Goal: Navigation & Orientation: Find specific page/section

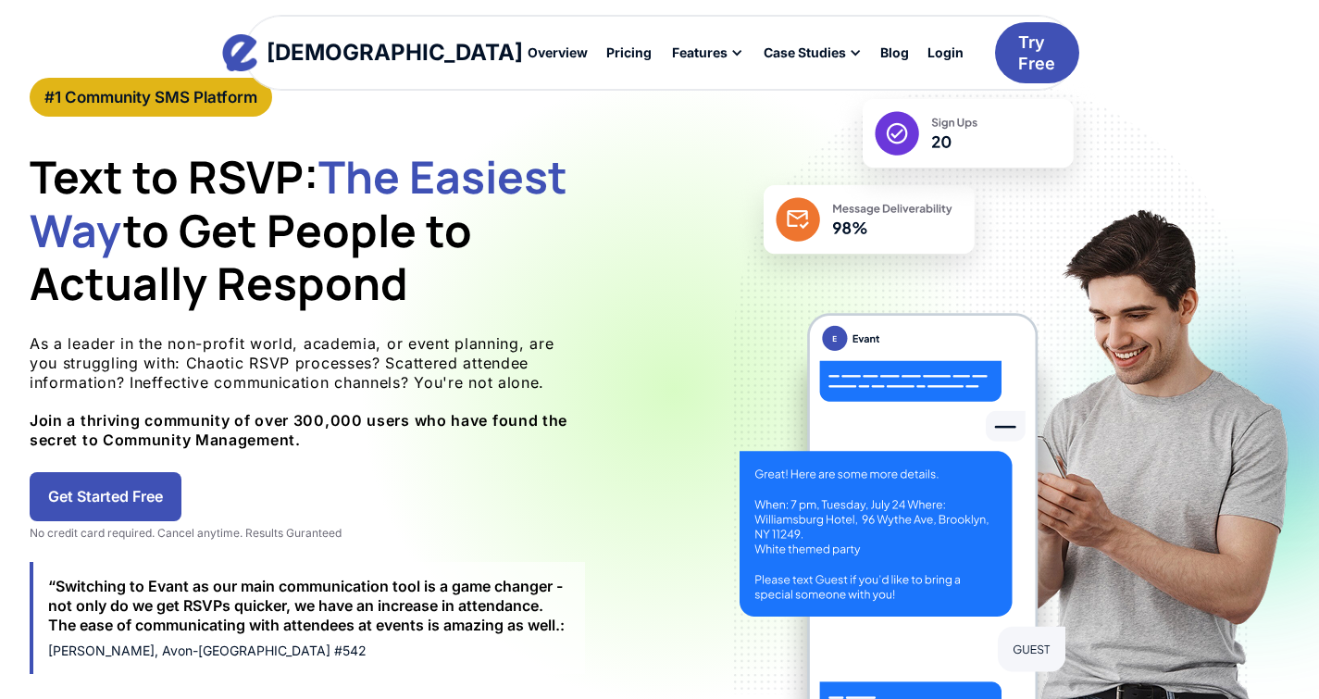
scroll to position [93, 0]
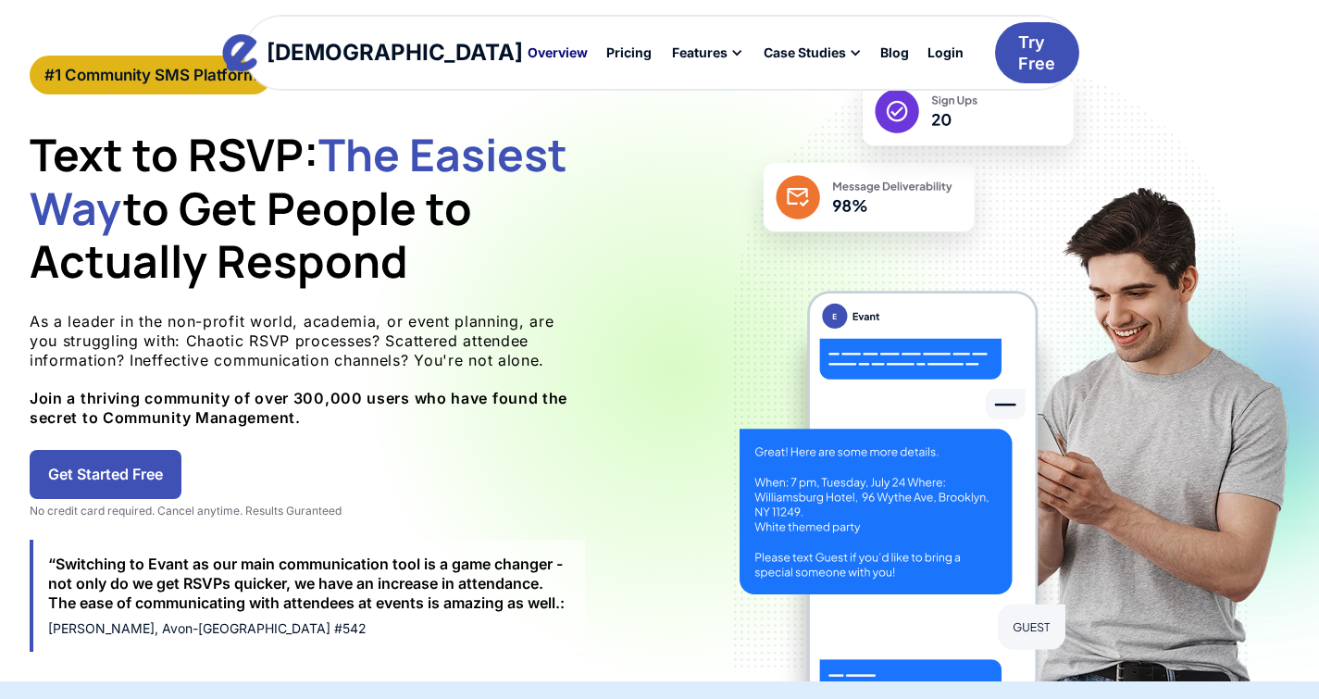
click at [528, 59] on div "Overview" at bounding box center [558, 52] width 60 height 13
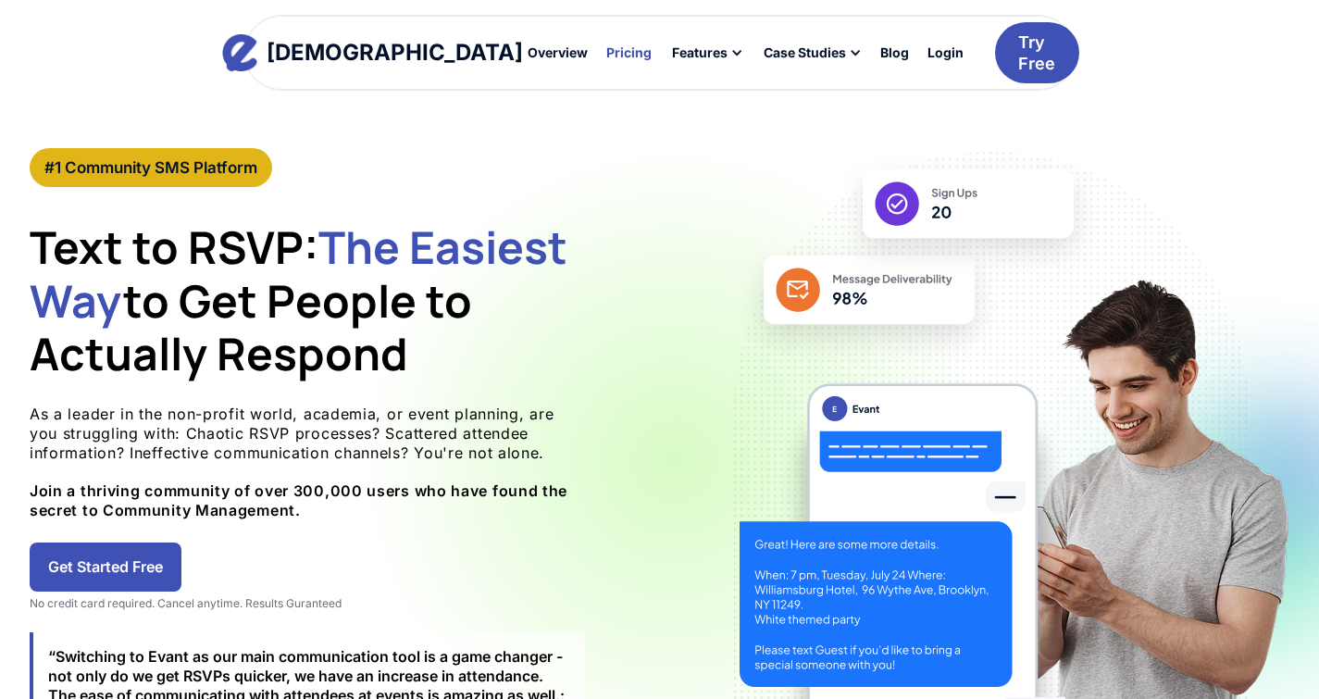
click at [598, 57] on div at bounding box center [629, 52] width 62 height 31
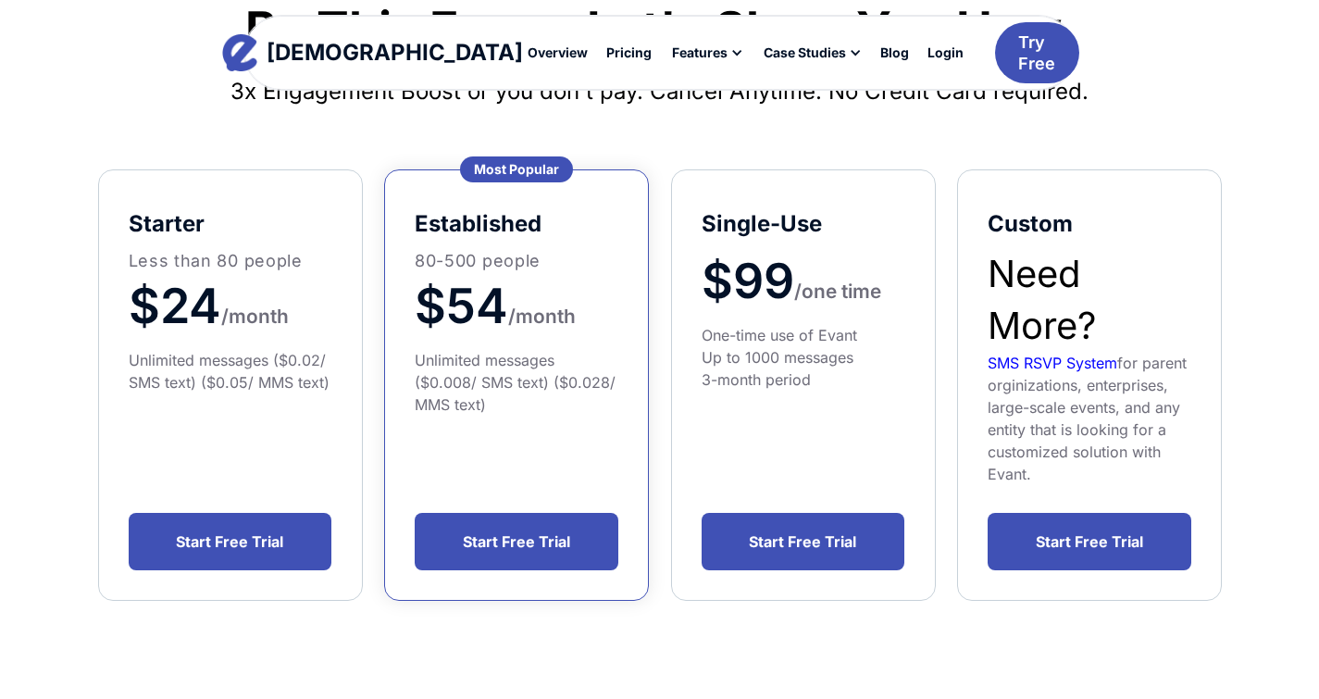
scroll to position [93, 0]
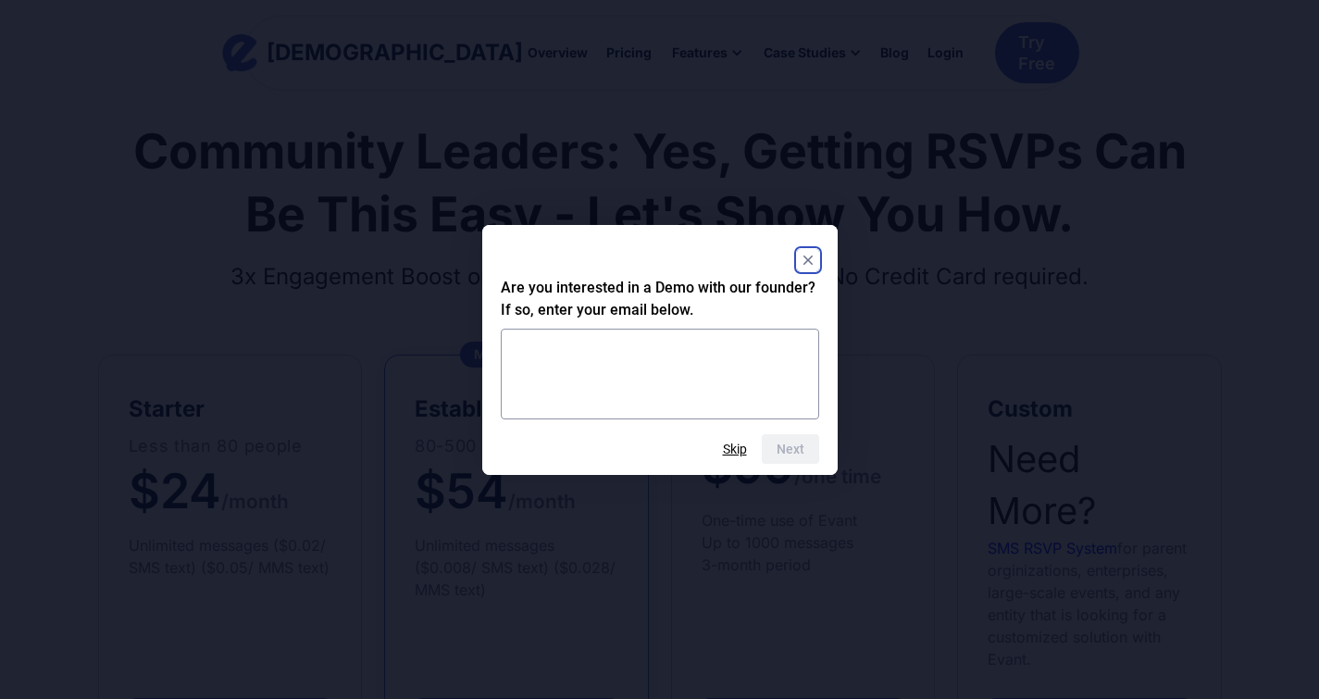
click at [808, 256] on rect "Close" at bounding box center [808, 260] width 22 height 22
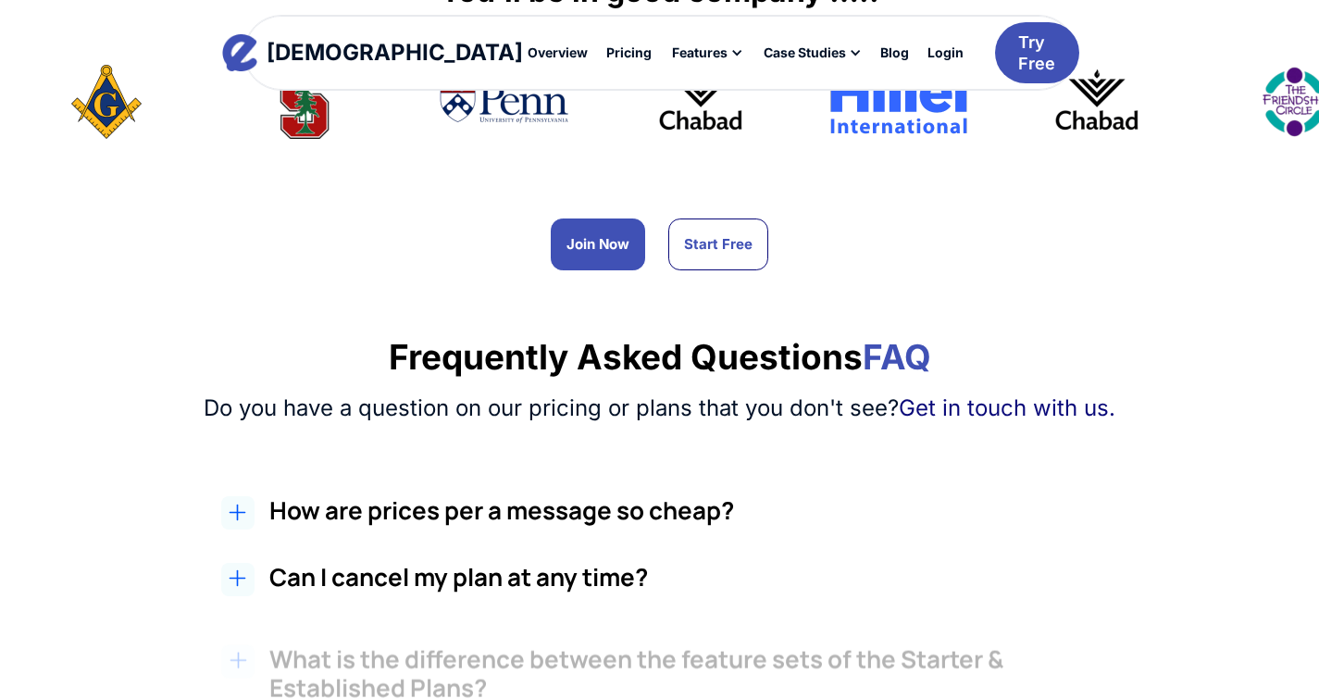
scroll to position [1389, 0]
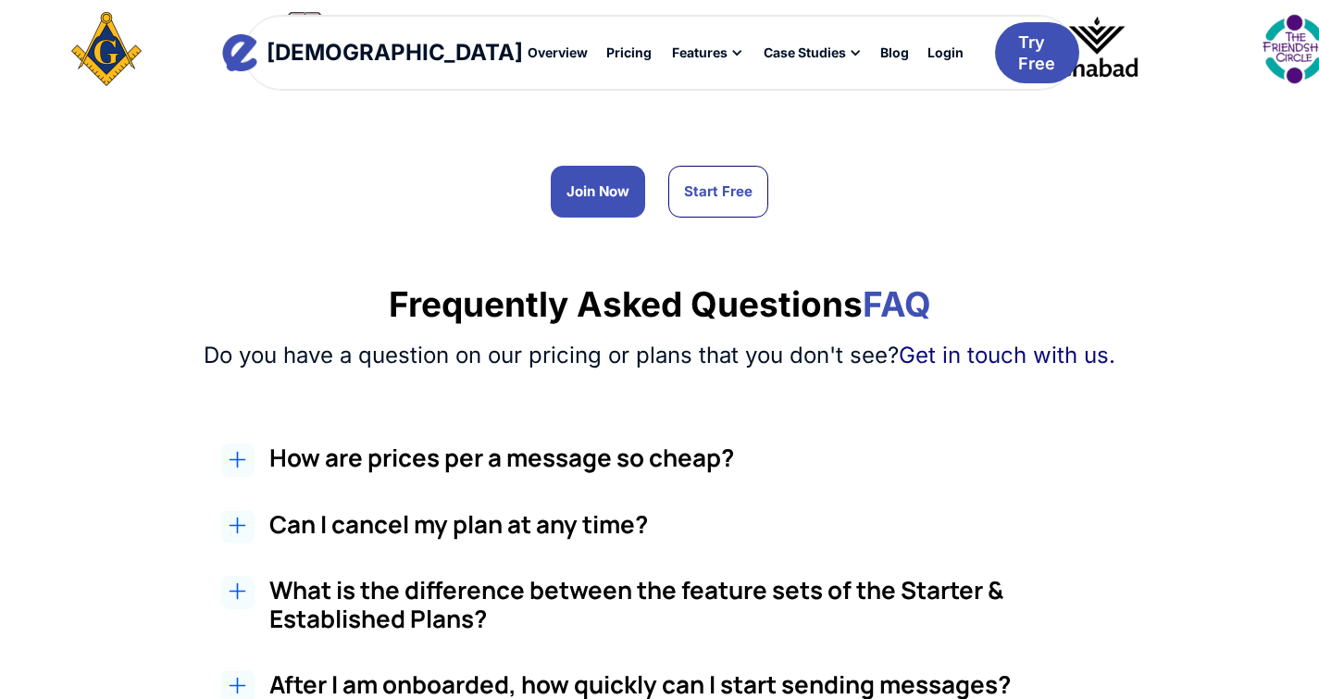
click at [255, 443] on div at bounding box center [237, 459] width 33 height 33
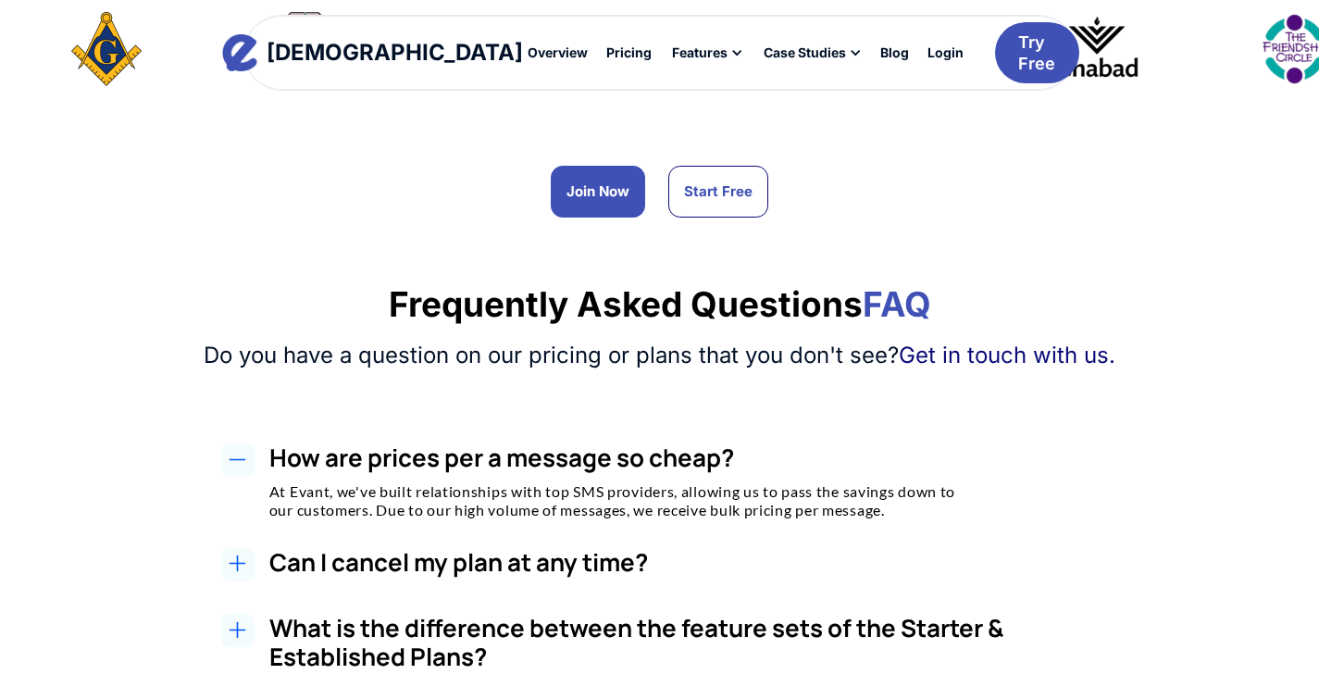
click at [255, 443] on div at bounding box center [237, 459] width 33 height 33
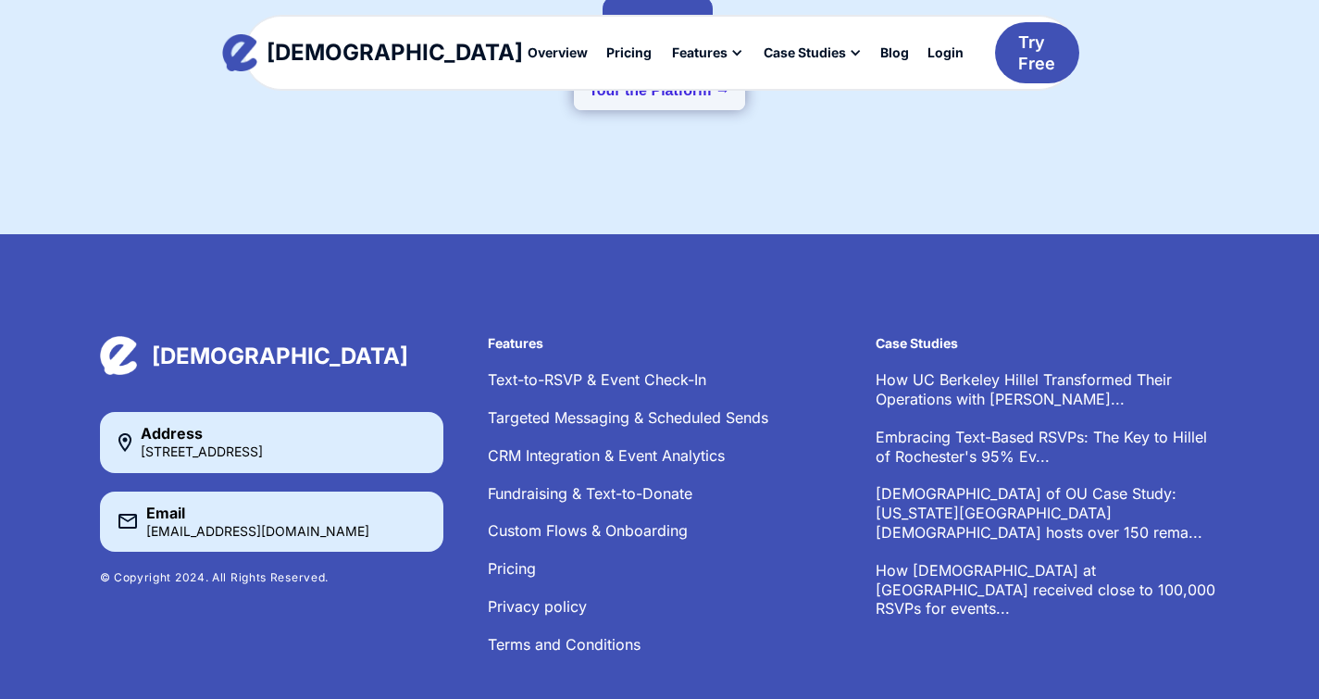
scroll to position [2592, 0]
